Goal: Information Seeking & Learning: Learn about a topic

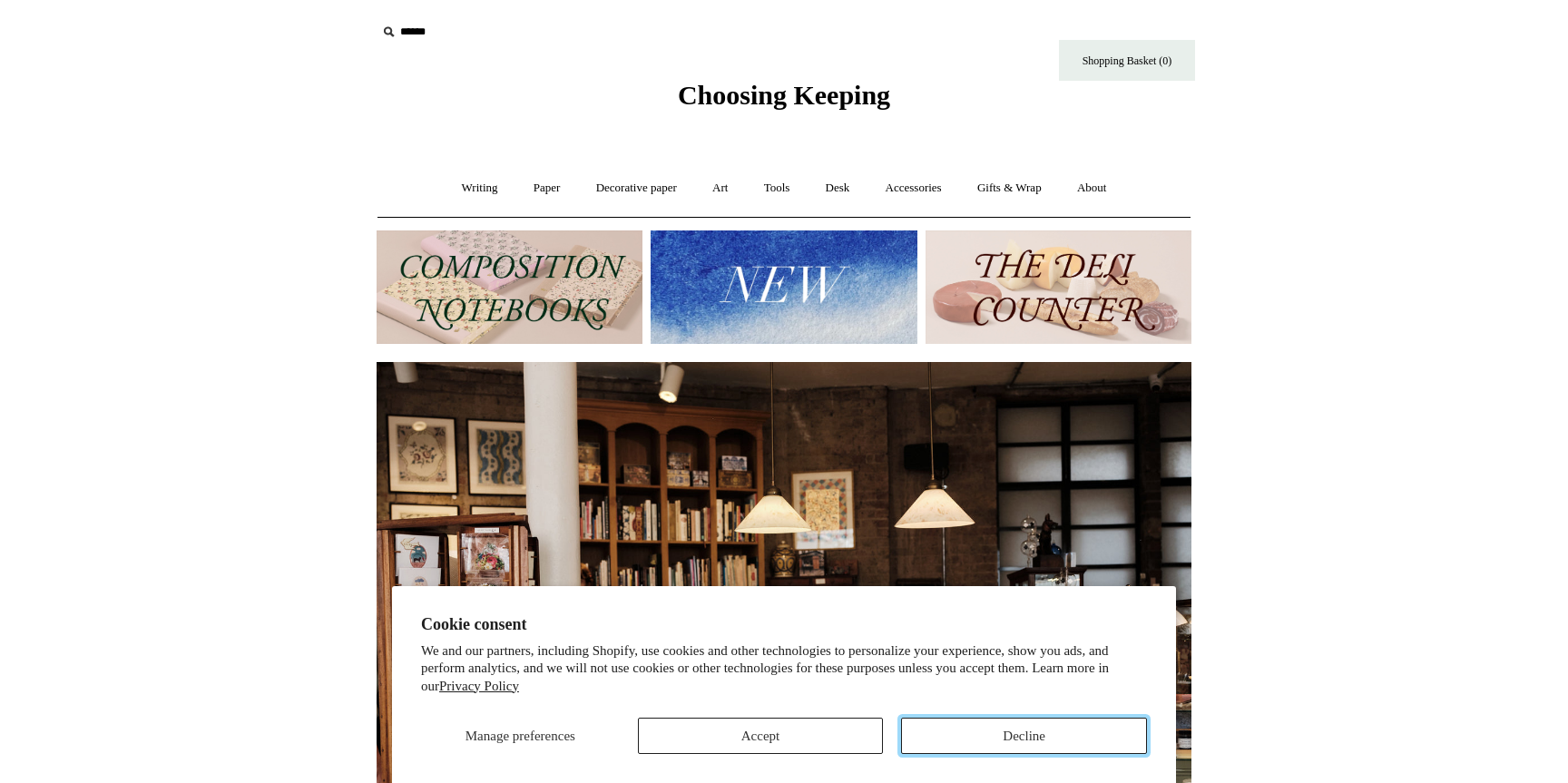
click at [986, 729] on button "Decline" at bounding box center [1024, 736] width 246 height 37
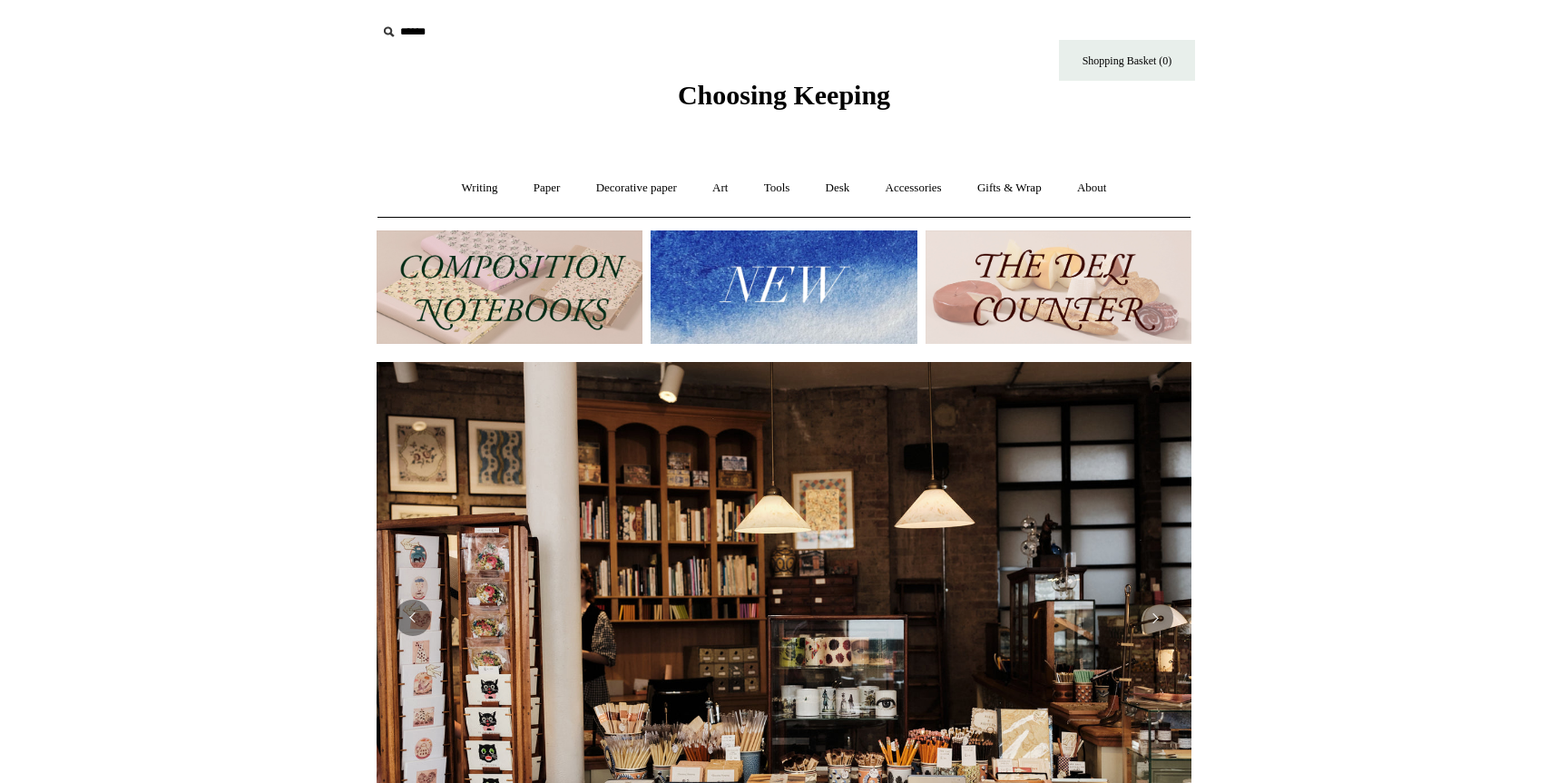
click at [392, 35] on icon at bounding box center [388, 32] width 20 height 20
click at [428, 35] on input "text" at bounding box center [487, 32] width 223 height 34
type input "******"
click at [574, 16] on input "*" at bounding box center [584, 31] width 18 height 32
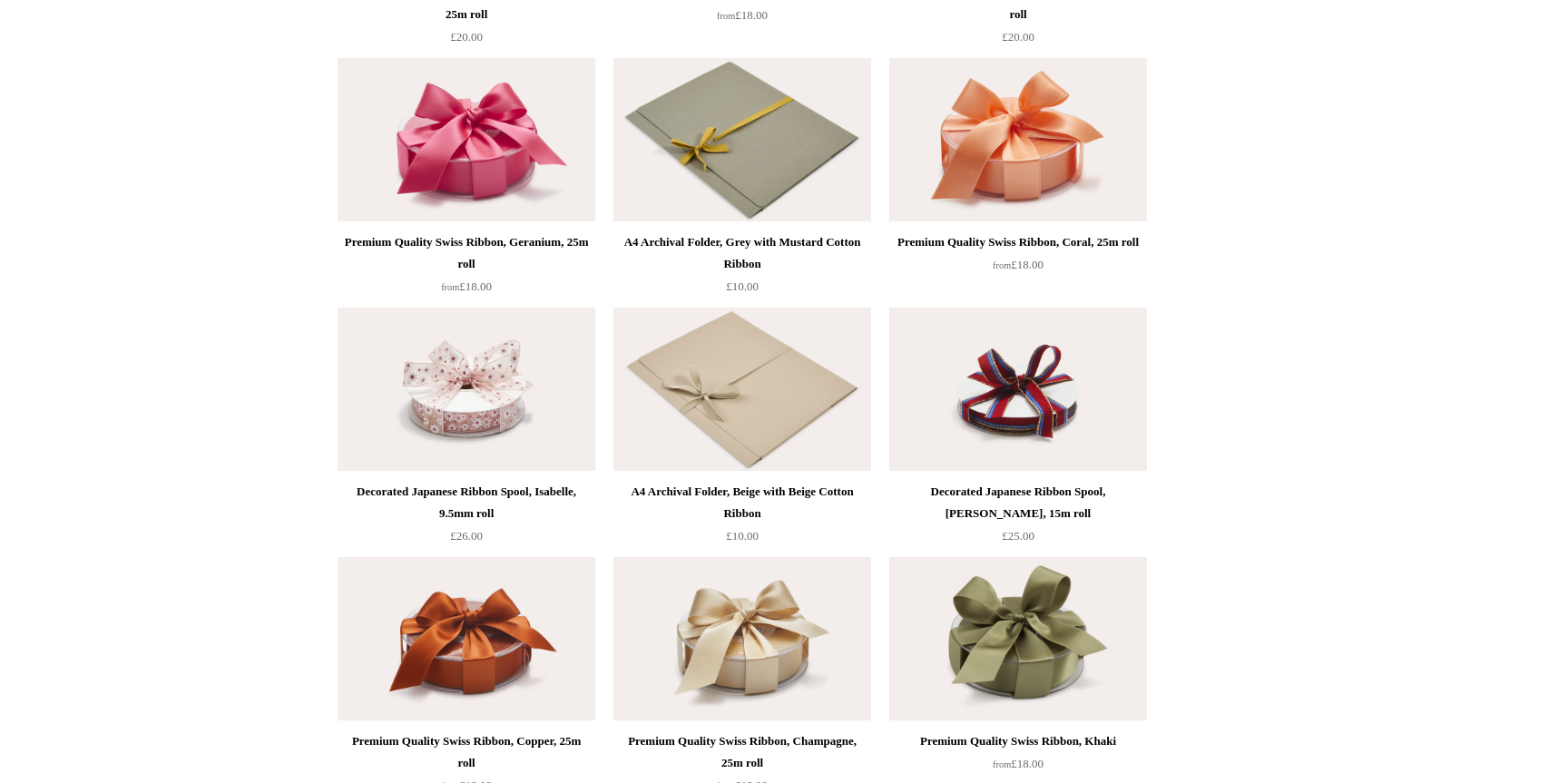
scroll to position [19, 0]
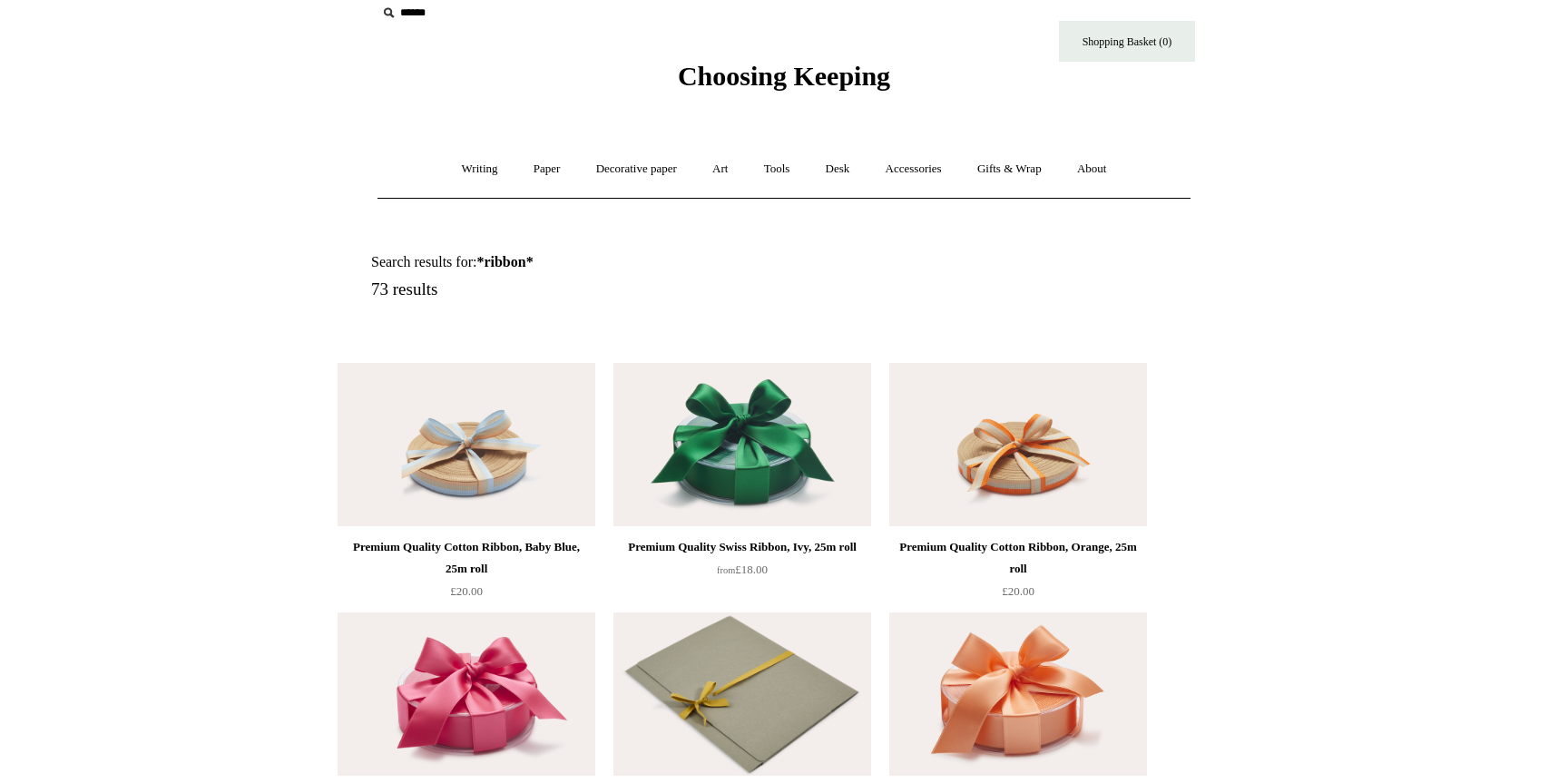
click at [408, 16] on input "text" at bounding box center [487, 13] width 223 height 34
type input "***"
click at [574, 0] on input "*" at bounding box center [584, 12] width 18 height 32
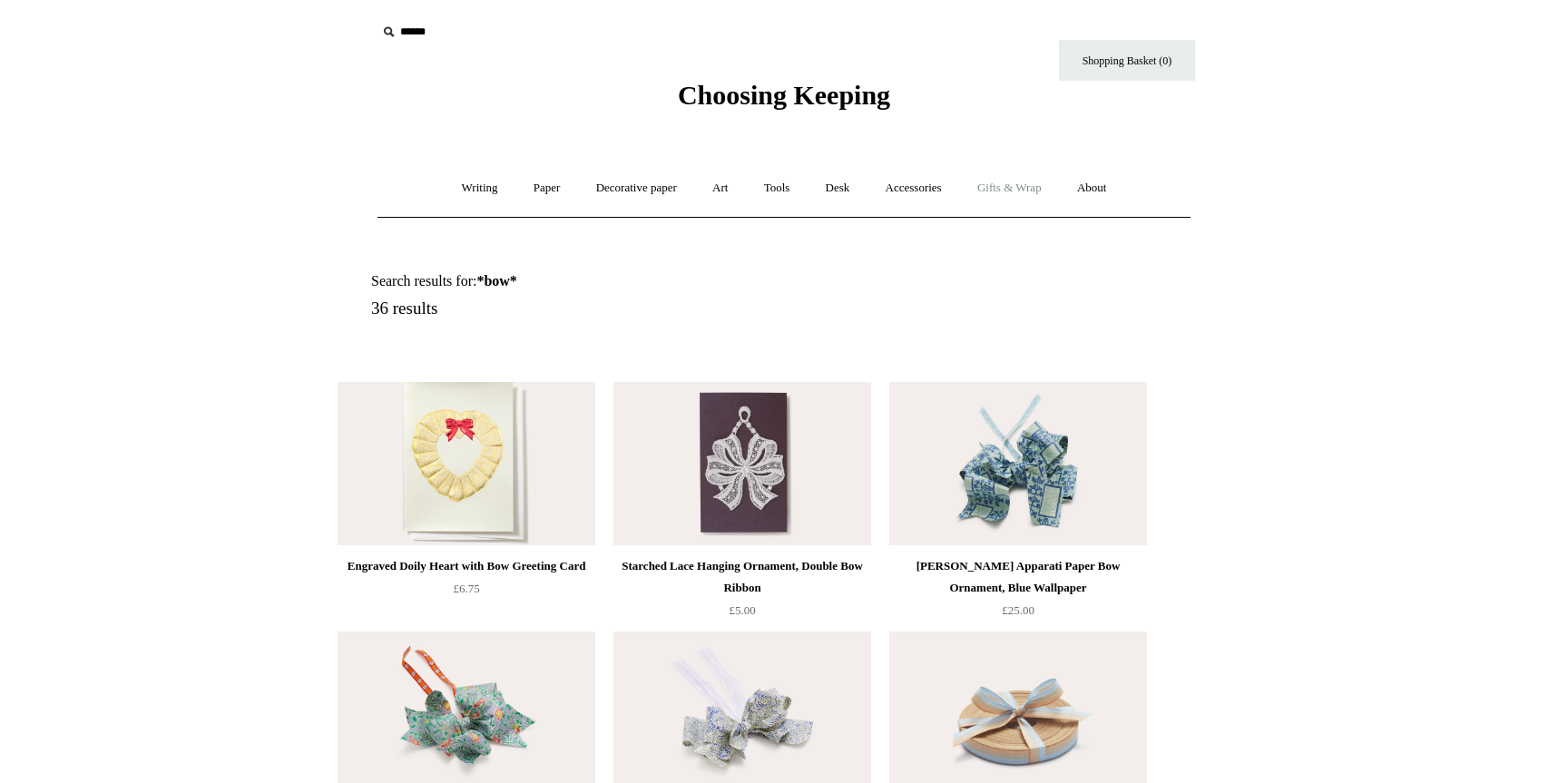
click at [1017, 185] on link "Gifts & Wrap +" at bounding box center [1009, 188] width 97 height 48
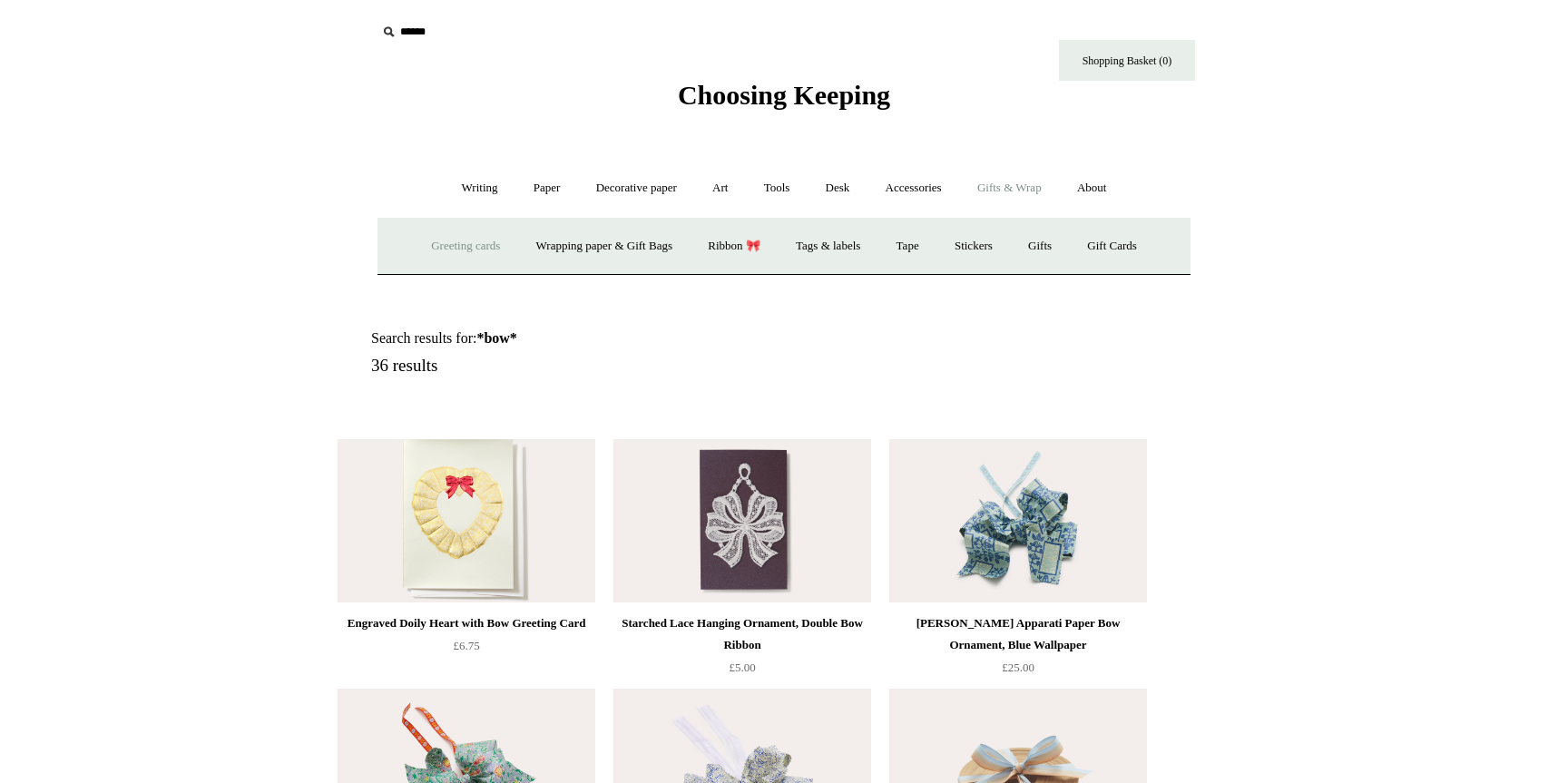
click at [436, 244] on link "Greeting cards +" at bounding box center [465, 246] width 102 height 48
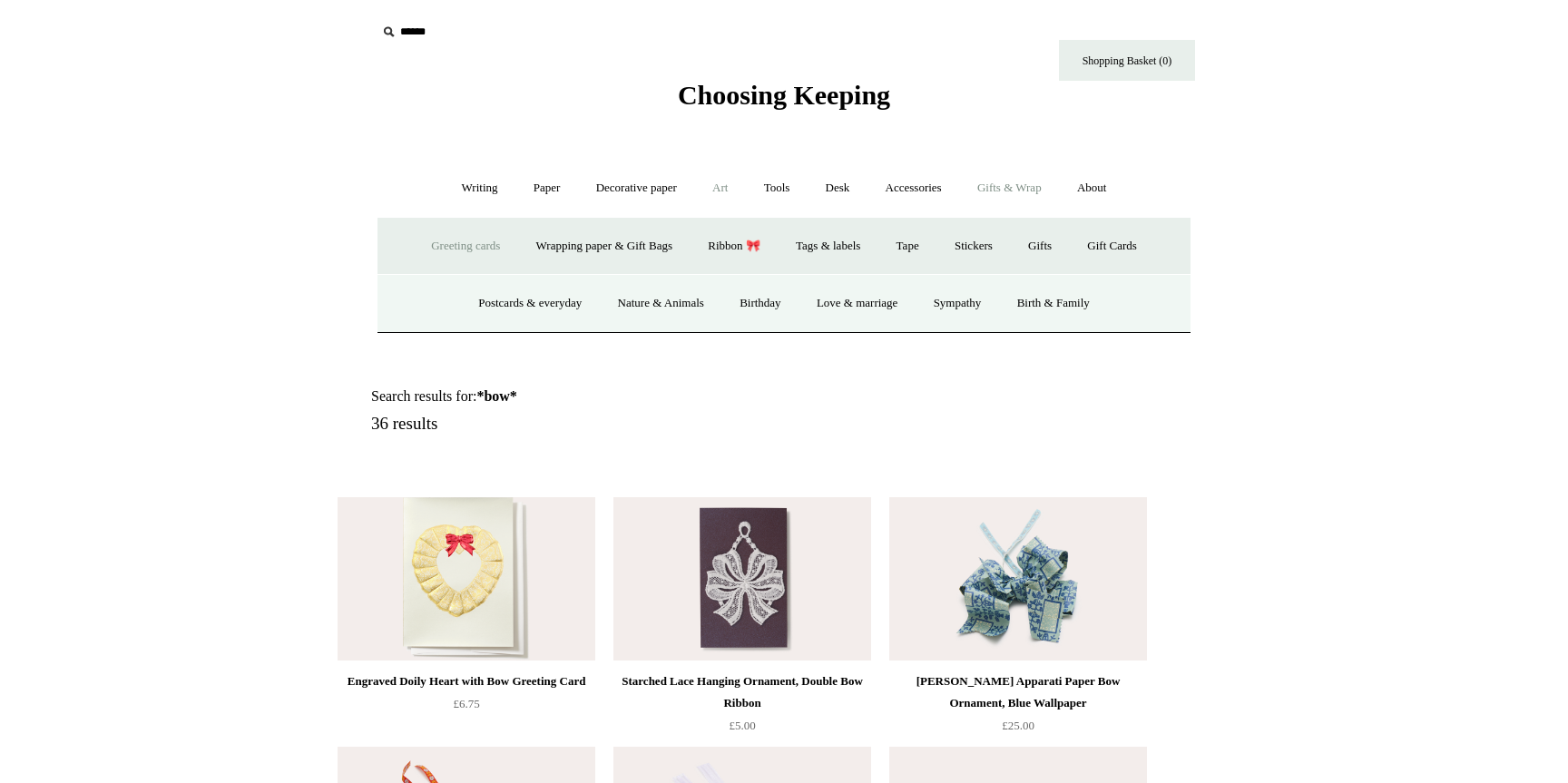
click at [717, 190] on link "Art +" at bounding box center [719, 188] width 48 height 48
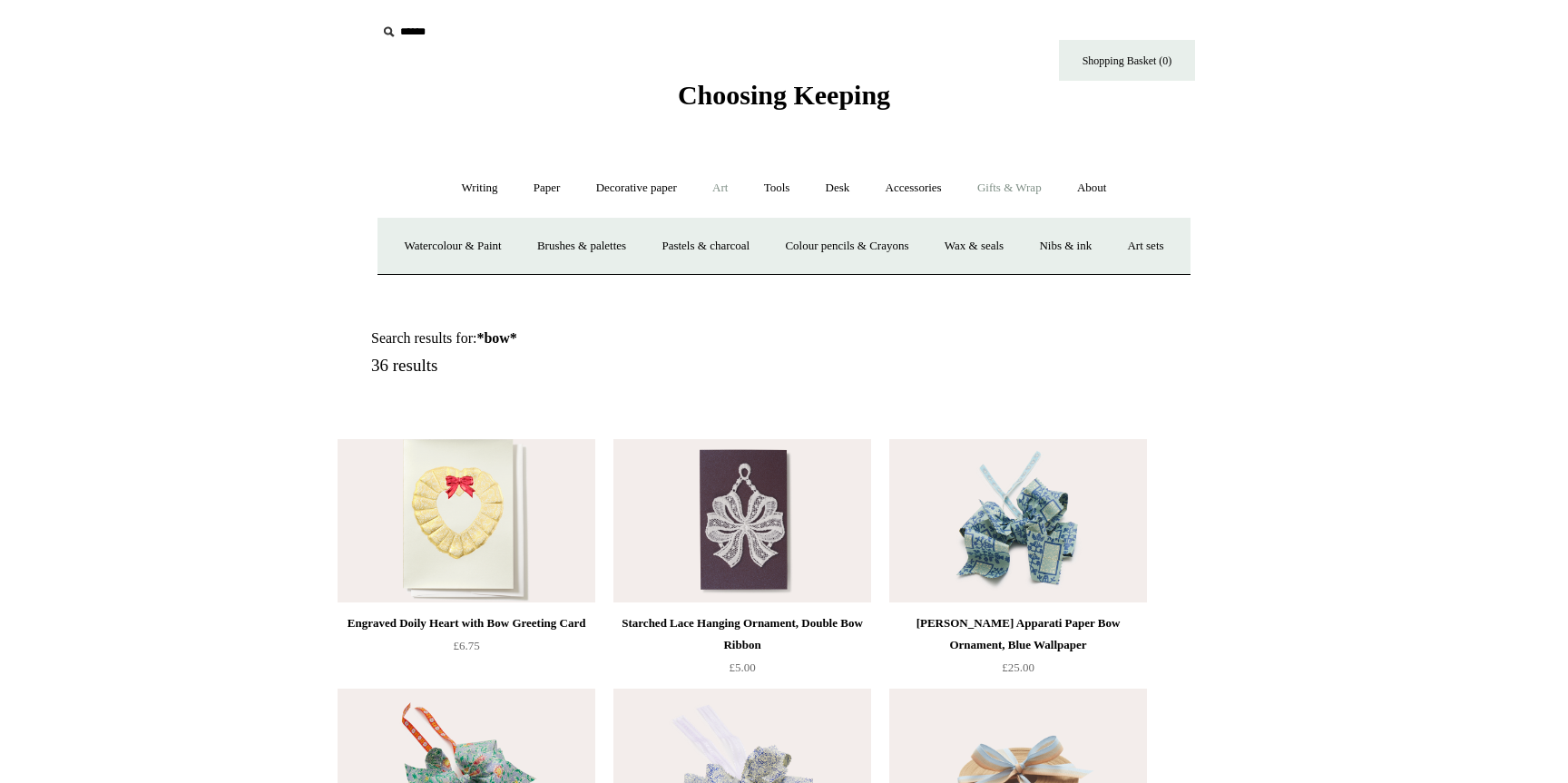
click at [1025, 189] on link "Gifts & Wrap +" at bounding box center [1009, 188] width 97 height 48
